Goal: Task Accomplishment & Management: Manage account settings

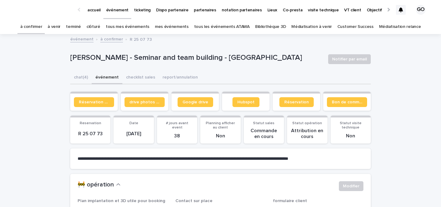
click at [94, 9] on p "accueil" at bounding box center [93, 6] width 13 height 13
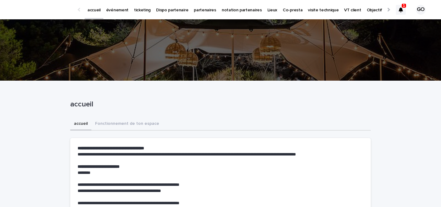
click at [397, 7] on div at bounding box center [401, 10] width 10 height 10
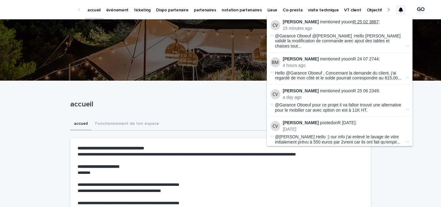
click at [364, 20] on link "R 25 02 3867" at bounding box center [366, 21] width 26 height 5
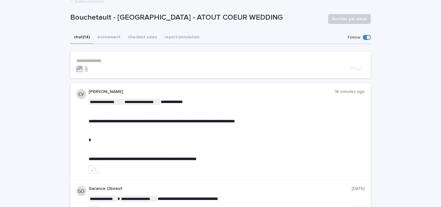
scroll to position [42, 0]
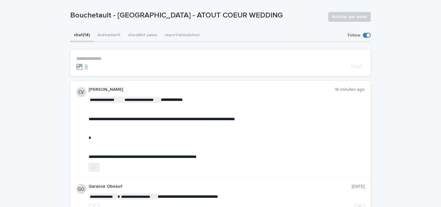
click at [96, 167] on button "button" at bounding box center [94, 167] width 10 height 8
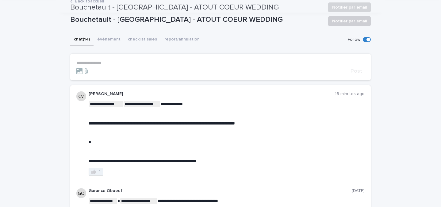
scroll to position [0, 0]
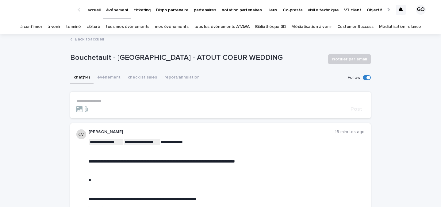
click at [402, 5] on div at bounding box center [401, 10] width 10 height 10
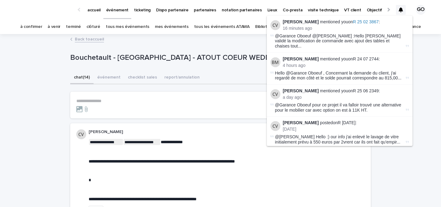
click at [402, 5] on div at bounding box center [401, 10] width 10 height 10
click at [420, 26] on div "à confirmer à venir terminé clôturé tous mes événements mes événements tous les…" at bounding box center [220, 27] width 441 height 14
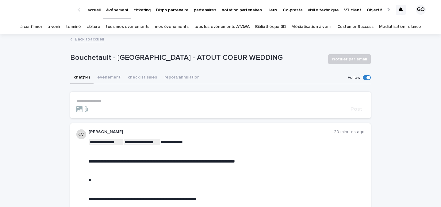
click at [36, 27] on link "à confirmer" at bounding box center [31, 27] width 22 height 14
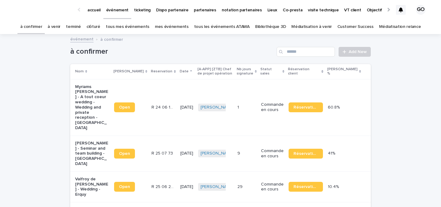
click at [84, 150] on p "[PERSON_NAME] - Seminar and team building - [GEOGRAPHIC_DATA]" at bounding box center [92, 154] width 34 height 26
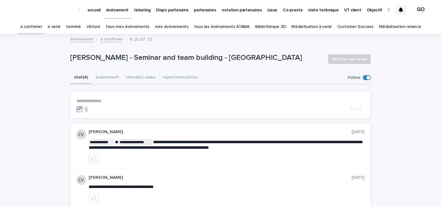
click at [113, 98] on section "**********" at bounding box center [220, 105] width 300 height 27
click at [110, 104] on form "**********" at bounding box center [220, 105] width 288 height 14
click at [110, 102] on p "**********" at bounding box center [220, 100] width 288 height 5
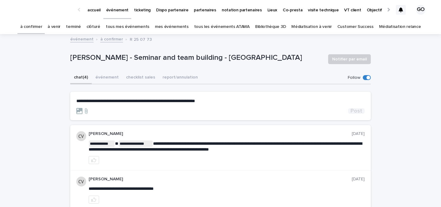
click at [352, 112] on span "Post" at bounding box center [356, 111] width 12 height 6
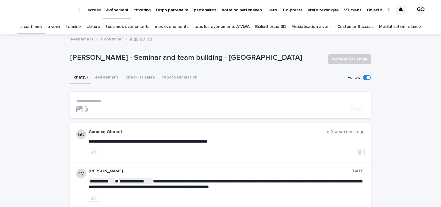
click at [60, 28] on link "à venir" at bounding box center [53, 27] width 13 height 14
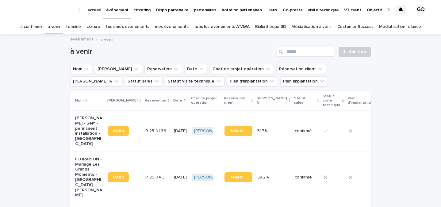
click at [36, 24] on link "à confirmer" at bounding box center [31, 27] width 22 height 14
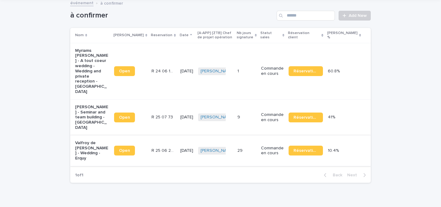
scroll to position [46, 0]
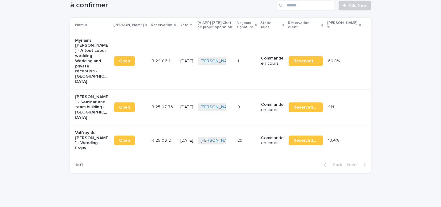
click at [88, 49] on p "Myriams [PERSON_NAME] - A tout coeur wedding - Wedding and private reception - …" at bounding box center [92, 61] width 34 height 46
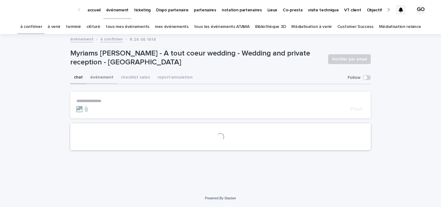
click at [105, 81] on button "événement" at bounding box center [101, 77] width 31 height 13
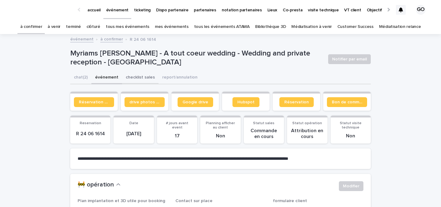
click at [135, 77] on button "checklist sales" at bounding box center [140, 77] width 36 height 13
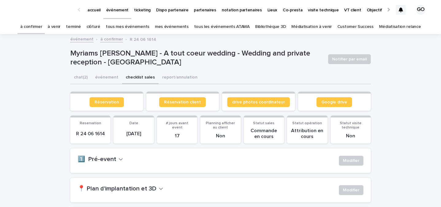
scroll to position [52, 0]
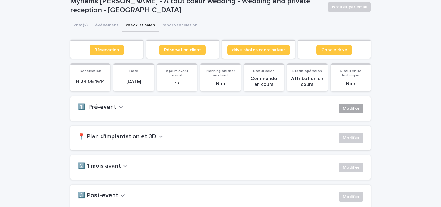
click at [345, 109] on span "Modifier" at bounding box center [351, 108] width 17 height 6
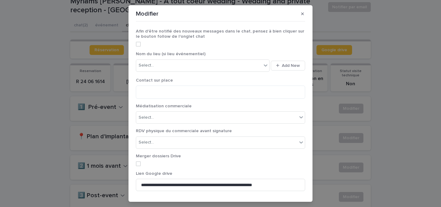
click at [138, 45] on span at bounding box center [138, 44] width 5 height 5
click at [146, 66] on div "Select..." at bounding box center [145, 65] width 15 height 6
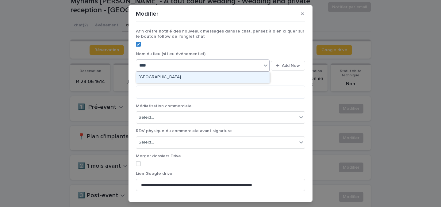
type input "*****"
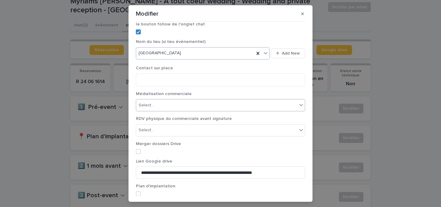
scroll to position [17, 0]
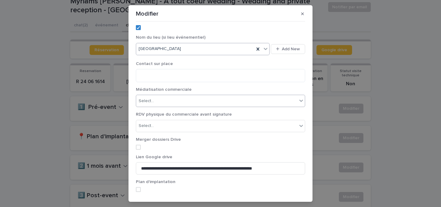
click at [179, 101] on div "Select..." at bounding box center [216, 101] width 161 height 10
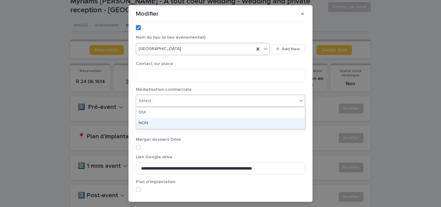
click at [168, 121] on div "NON" at bounding box center [220, 123] width 168 height 11
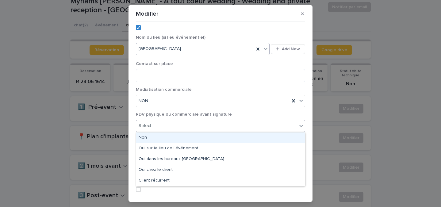
click at [168, 124] on div "Select..." at bounding box center [216, 126] width 161 height 10
click at [166, 136] on div "Non" at bounding box center [220, 137] width 168 height 11
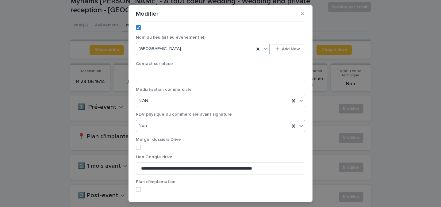
scroll to position [40, 0]
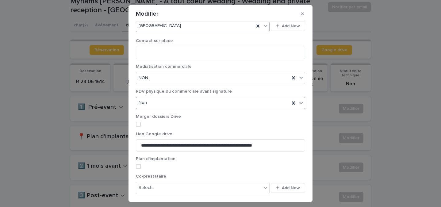
click at [154, 127] on div "Merger dossiers Drive" at bounding box center [220, 122] width 169 height 17
click at [153, 123] on label at bounding box center [220, 124] width 169 height 5
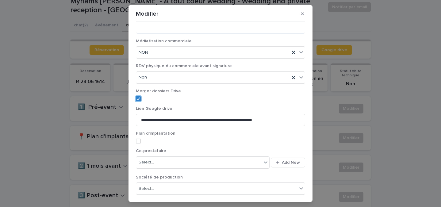
scroll to position [69, 0]
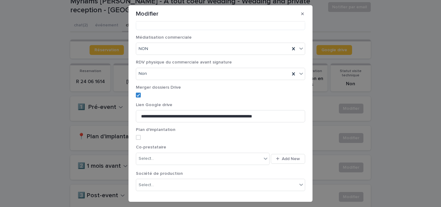
click at [146, 136] on label at bounding box center [220, 137] width 169 height 5
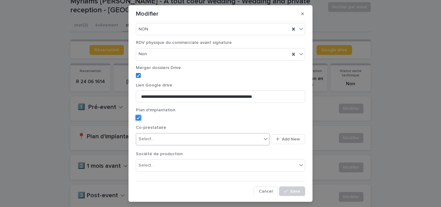
click at [259, 136] on div "Select..." at bounding box center [198, 139] width 125 height 10
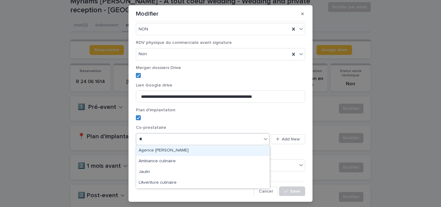
type input "*"
type input "****"
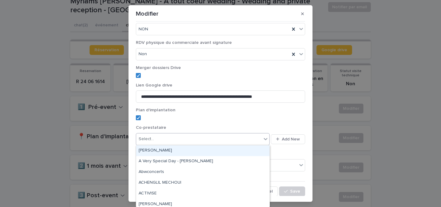
click at [184, 134] on div "Select..." at bounding box center [203, 139] width 134 height 12
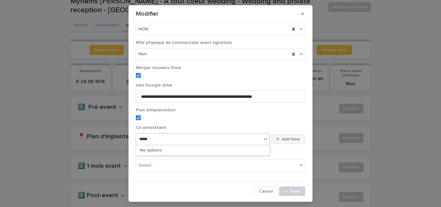
type input "*****"
click at [286, 140] on span "Add New" at bounding box center [291, 139] width 18 height 4
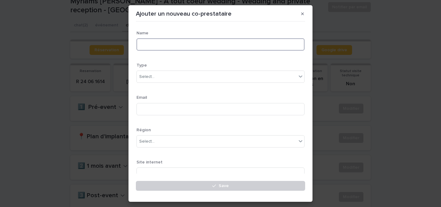
click at [153, 43] on input at bounding box center [220, 44] width 168 height 12
type input "**********"
click at [145, 75] on div "Select..." at bounding box center [146, 77] width 15 height 6
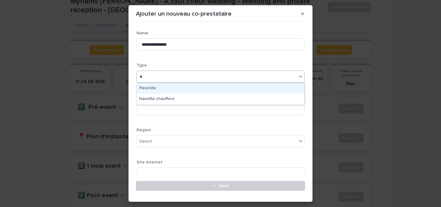
type input "***"
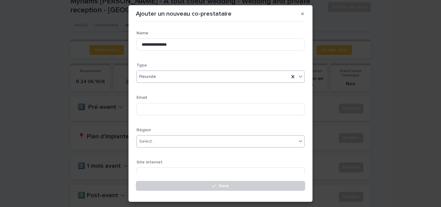
click at [153, 142] on div "Select..." at bounding box center [217, 141] width 160 height 10
click at [161, 125] on div "**********" at bounding box center [220, 108] width 168 height 154
click at [153, 141] on div "Select..." at bounding box center [146, 141] width 15 height 6
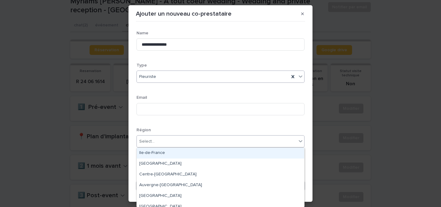
click at [161, 151] on div "Ile-de-France" at bounding box center [220, 153] width 167 height 11
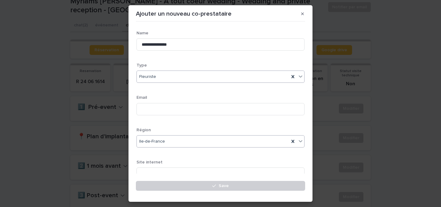
click at [163, 143] on span "Ile-de-France" at bounding box center [152, 141] width 26 height 6
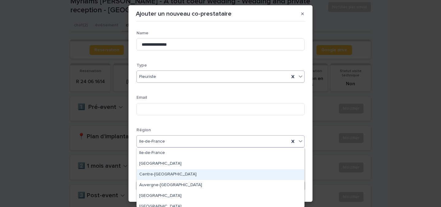
click at [162, 173] on div "Centre-[GEOGRAPHIC_DATA]" at bounding box center [220, 174] width 167 height 11
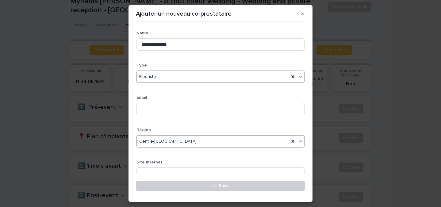
click at [191, 143] on div "Centre-[GEOGRAPHIC_DATA]" at bounding box center [213, 141] width 152 height 10
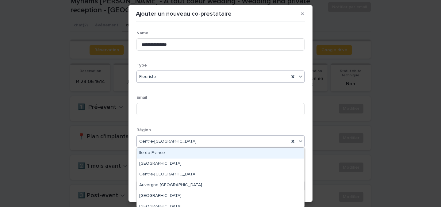
click at [183, 155] on div "Ile-de-France" at bounding box center [220, 153] width 167 height 11
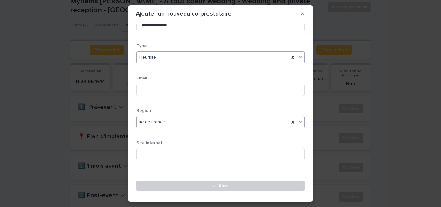
scroll to position [25, 0]
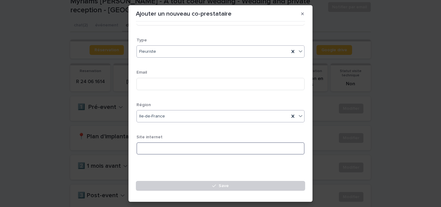
click at [158, 146] on input at bounding box center [220, 148] width 168 height 12
paste input "**********"
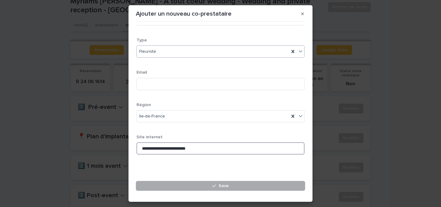
type input "**********"
click at [167, 183] on button "Save" at bounding box center [220, 186] width 169 height 10
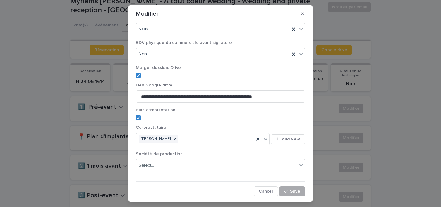
click at [297, 190] on span "Save" at bounding box center [295, 191] width 10 height 4
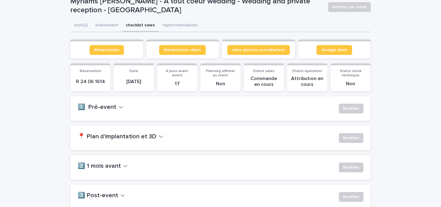
click at [147, 136] on h2 "📍 Plan d'implantation et 3D" at bounding box center [117, 136] width 79 height 7
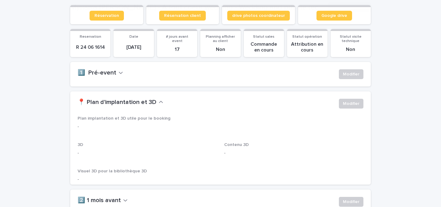
scroll to position [92, 0]
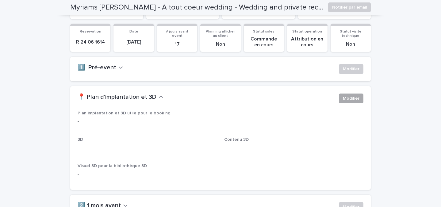
click at [341, 103] on button "Modifier" at bounding box center [351, 98] width 25 height 10
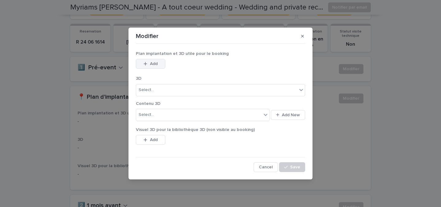
click at [160, 64] on button "Add" at bounding box center [150, 64] width 29 height 10
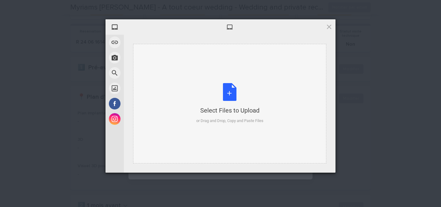
click at [224, 95] on div "Select Files to Upload or Drag and Drop, Copy and Paste Files" at bounding box center [229, 103] width 67 height 41
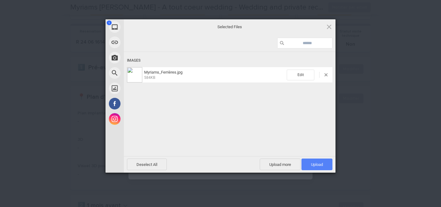
click at [316, 164] on span "Upload 1" at bounding box center [317, 164] width 12 height 5
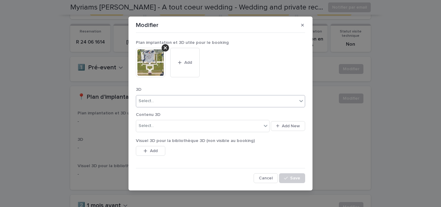
click at [206, 99] on div "Select..." at bounding box center [216, 101] width 161 height 10
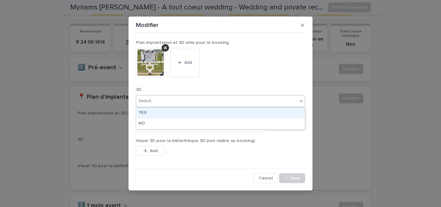
click at [191, 113] on div "YES" at bounding box center [220, 113] width 168 height 11
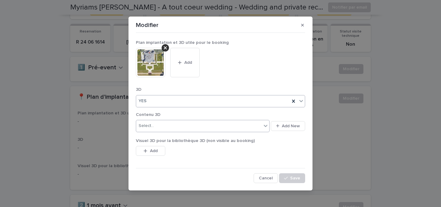
click at [191, 120] on div "Select..." at bounding box center [203, 126] width 134 height 12
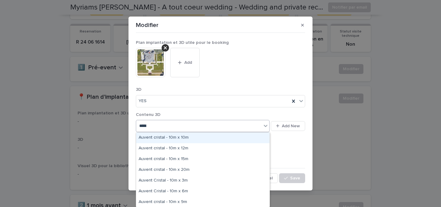
type input "******"
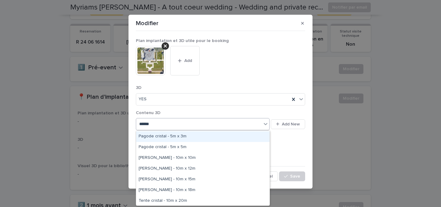
scroll to position [203, 0]
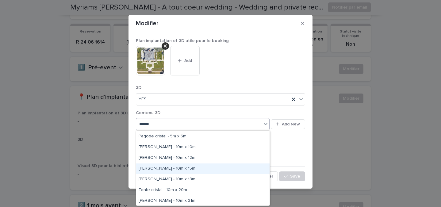
click at [179, 169] on div "[PERSON_NAME] - 10m x 15m" at bounding box center [202, 168] width 133 height 11
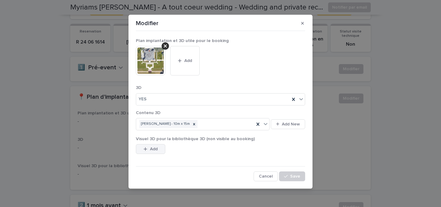
click at [156, 148] on span "Add" at bounding box center [154, 149] width 8 height 4
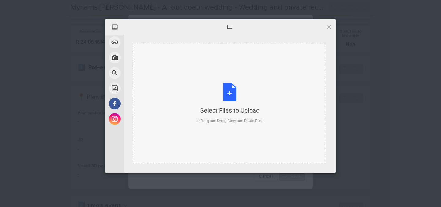
click at [229, 97] on div "Select Files to Upload or Drag and Drop, Copy and Paste Files" at bounding box center [229, 103] width 67 height 41
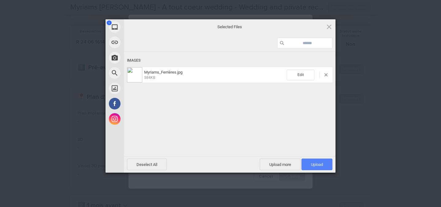
click at [327, 166] on span "Upload 1" at bounding box center [316, 164] width 31 height 12
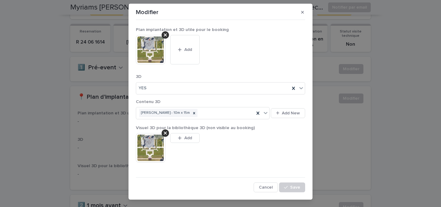
scroll to position [0, 0]
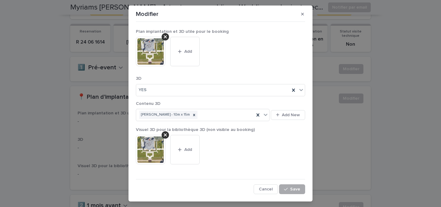
click at [293, 189] on span "Save" at bounding box center [295, 189] width 10 height 4
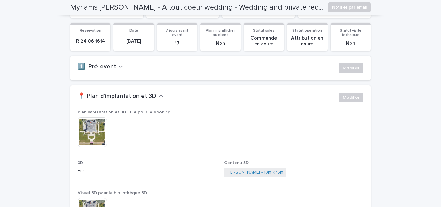
scroll to position [69, 0]
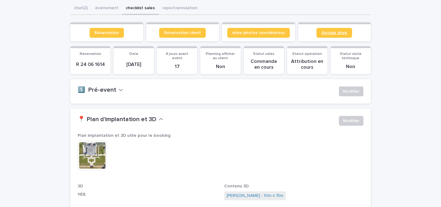
click at [329, 30] on link "Google drive" at bounding box center [334, 33] width 36 height 10
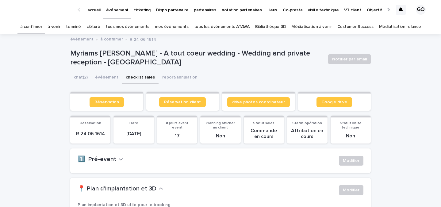
scroll to position [0, 0]
click at [402, 12] on div at bounding box center [401, 10] width 10 height 10
